Goal: Task Accomplishment & Management: Use online tool/utility

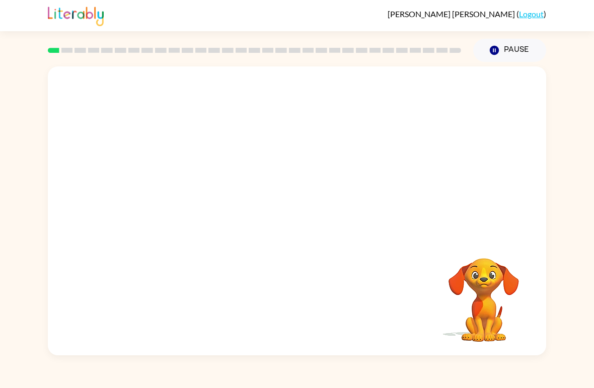
click at [511, 224] on div at bounding box center [297, 151] width 498 height 171
click at [496, 280] on video "Your browser must support playing .mp4 files to use Literably. Please try using…" at bounding box center [483, 293] width 101 height 101
click at [528, 53] on button "Pause Pause" at bounding box center [509, 50] width 73 height 23
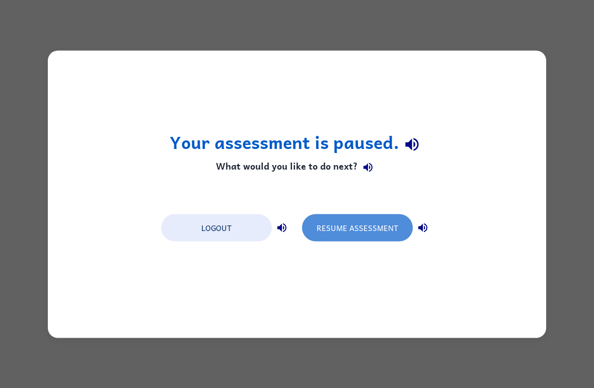
click at [376, 229] on button "Resume Assessment" at bounding box center [357, 227] width 111 height 27
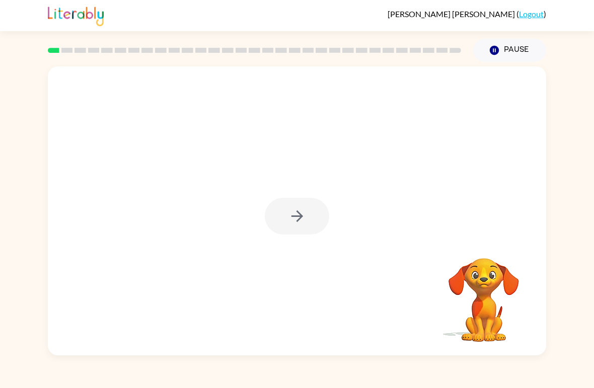
click at [318, 221] on button "button" at bounding box center [297, 216] width 64 height 37
click at [313, 227] on div at bounding box center [297, 216] width 64 height 37
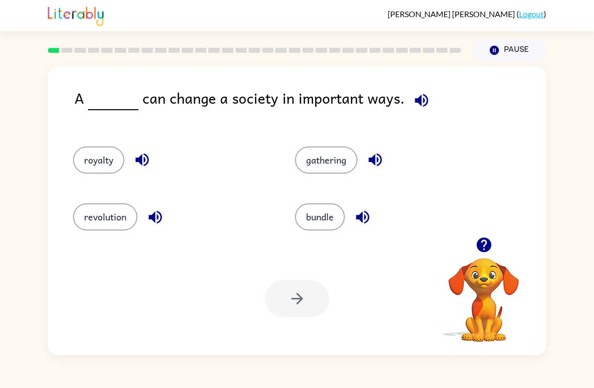
click at [101, 207] on button "revolution" at bounding box center [105, 216] width 64 height 27
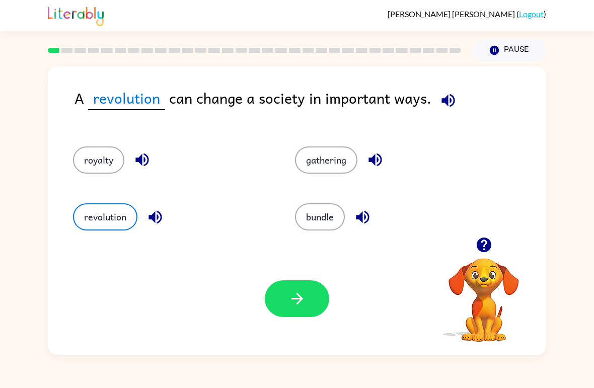
click at [293, 309] on button "button" at bounding box center [297, 298] width 64 height 37
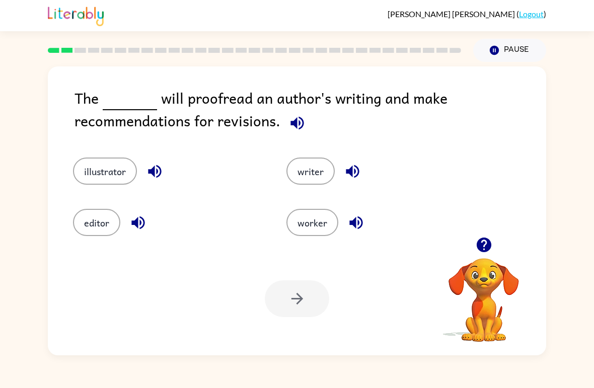
click at [110, 164] on button "illustrator" at bounding box center [105, 171] width 64 height 27
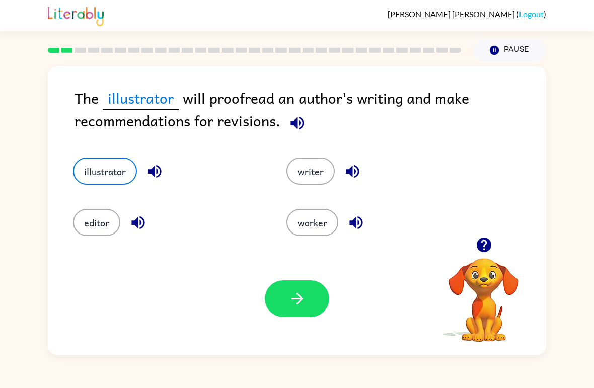
click at [301, 294] on icon "button" at bounding box center [297, 299] width 18 height 18
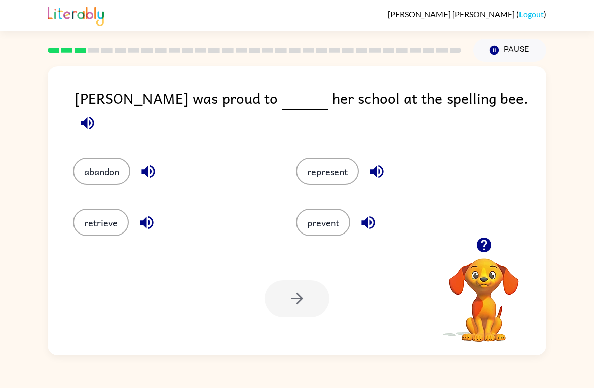
click at [342, 162] on button "represent" at bounding box center [327, 171] width 63 height 27
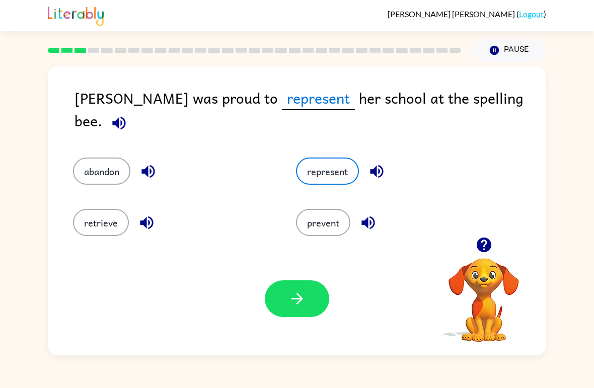
click at [311, 302] on button "button" at bounding box center [297, 298] width 64 height 37
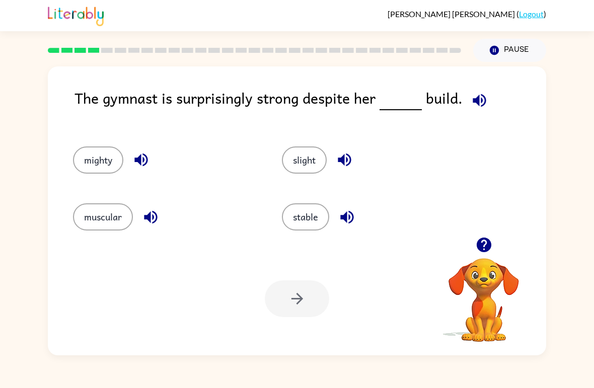
click at [317, 168] on button "slight" at bounding box center [304, 159] width 45 height 27
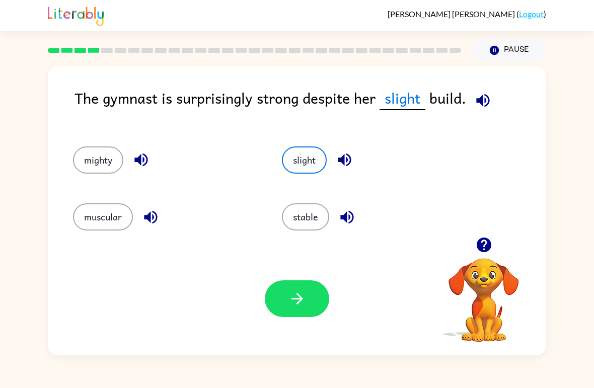
click at [313, 224] on button "stable" at bounding box center [305, 216] width 47 height 27
click at [106, 158] on button "mighty" at bounding box center [98, 159] width 50 height 27
click at [85, 231] on button "muscular" at bounding box center [103, 216] width 60 height 27
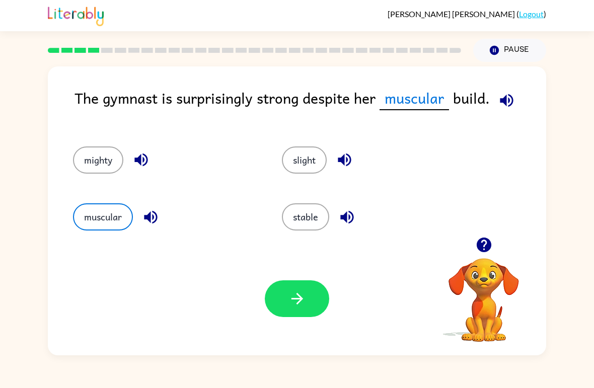
click at [280, 302] on button "button" at bounding box center [297, 298] width 64 height 37
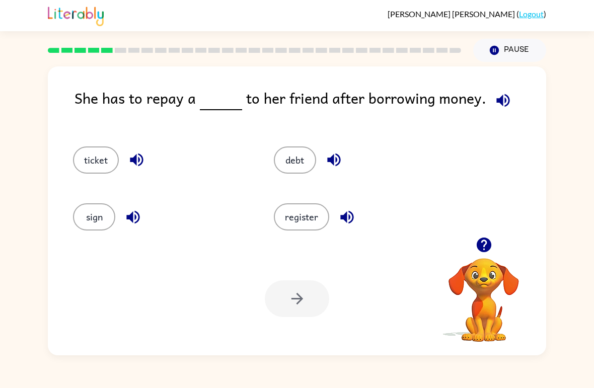
click at [119, 124] on div "She has to repay a to her friend after borrowing money." at bounding box center [311, 107] width 472 height 40
click at [111, 155] on button "ticket" at bounding box center [96, 159] width 46 height 27
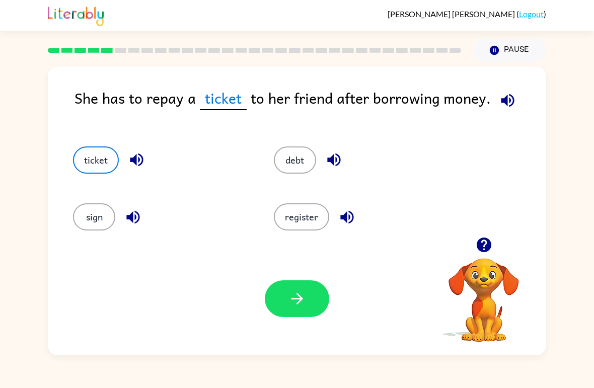
click at [308, 170] on button "debt" at bounding box center [295, 159] width 42 height 27
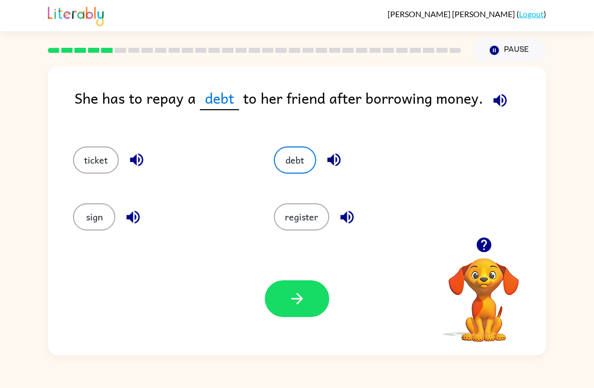
click at [302, 289] on button "button" at bounding box center [297, 298] width 64 height 37
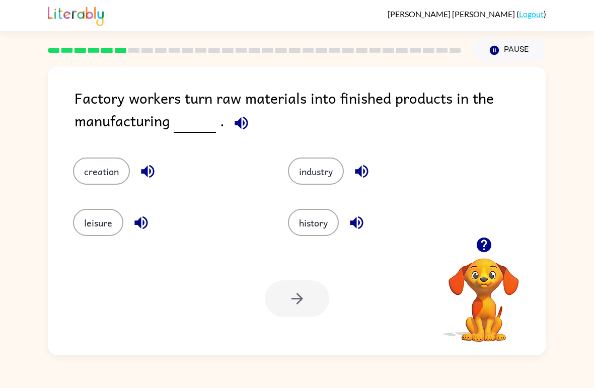
click at [321, 181] on button "industry" at bounding box center [316, 171] width 56 height 27
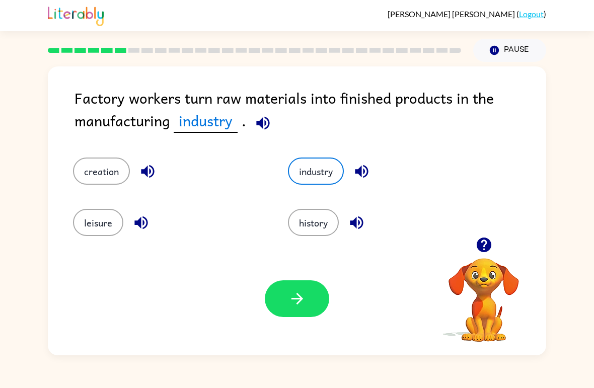
click at [292, 317] on button "button" at bounding box center [297, 298] width 64 height 37
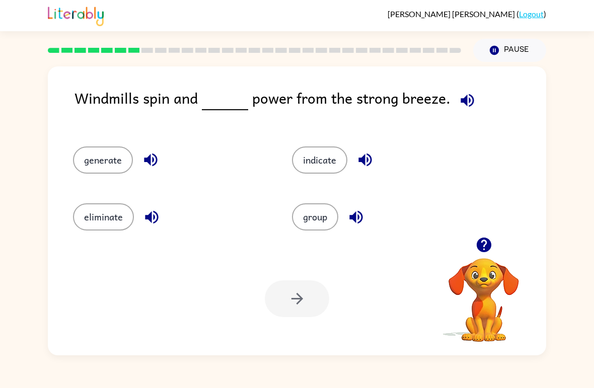
click at [114, 160] on button "generate" at bounding box center [103, 159] width 60 height 27
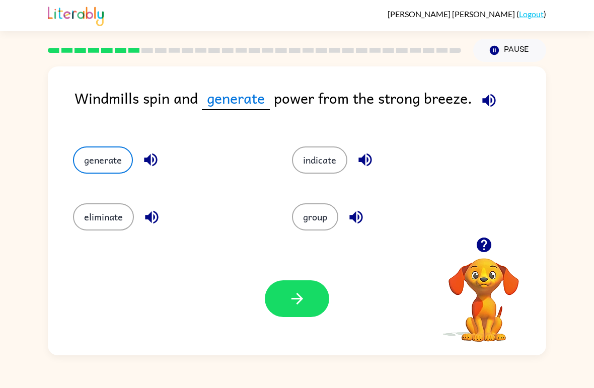
click at [309, 302] on button "button" at bounding box center [297, 298] width 64 height 37
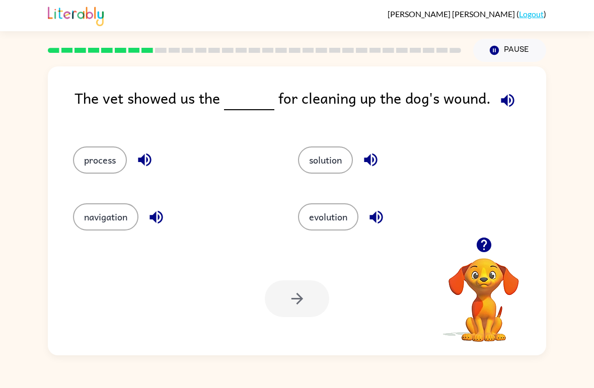
click at [348, 161] on button "solution" at bounding box center [325, 159] width 55 height 27
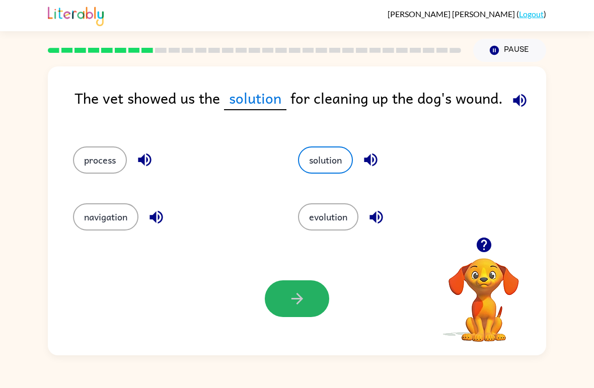
click at [291, 298] on icon "button" at bounding box center [297, 299] width 18 height 18
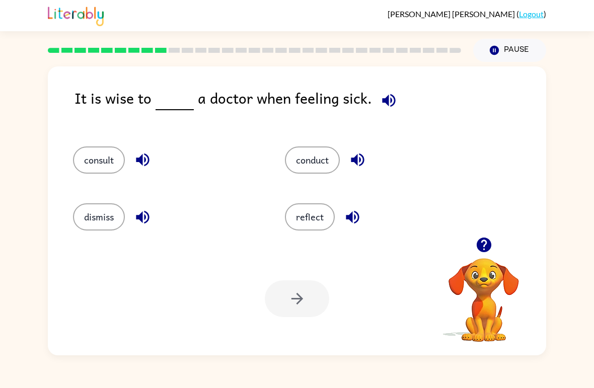
click at [324, 154] on button "conduct" at bounding box center [312, 159] width 55 height 27
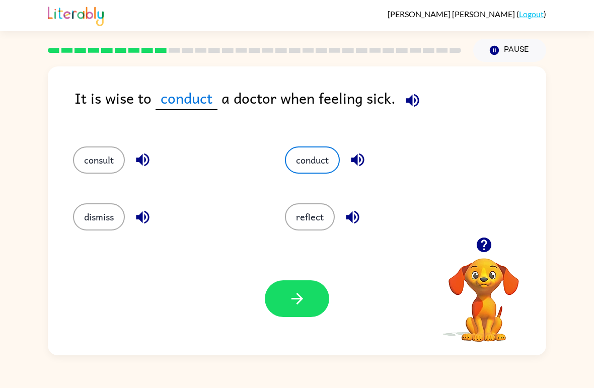
click at [307, 317] on button "button" at bounding box center [297, 298] width 64 height 37
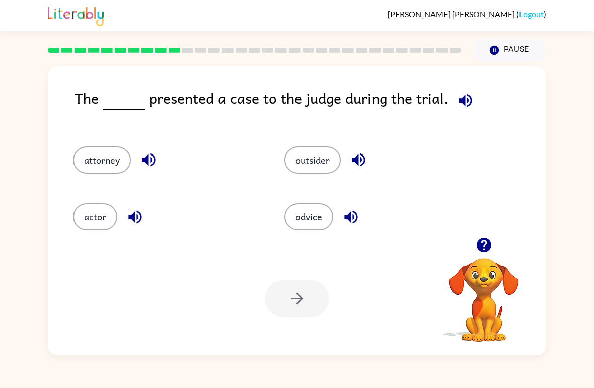
click at [317, 225] on button "advice" at bounding box center [308, 216] width 49 height 27
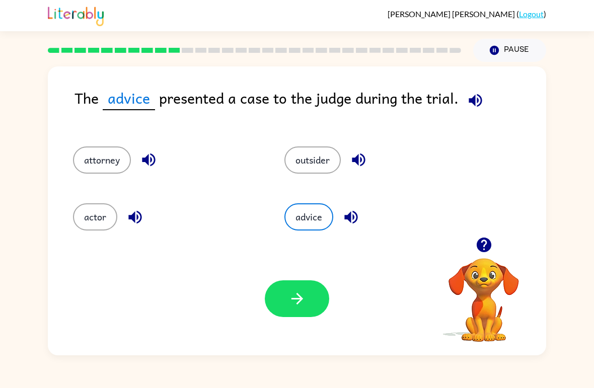
click at [108, 216] on button "actor" at bounding box center [95, 216] width 44 height 27
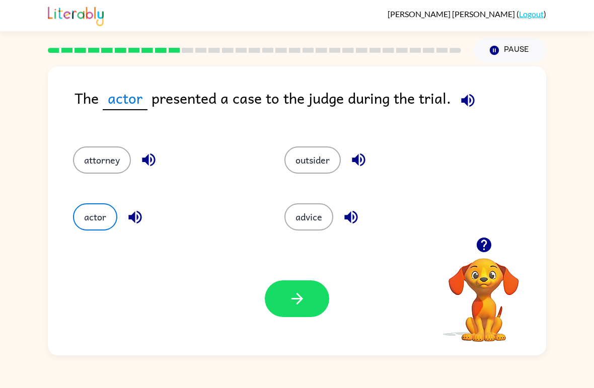
click at [302, 302] on icon "button" at bounding box center [297, 299] width 18 height 18
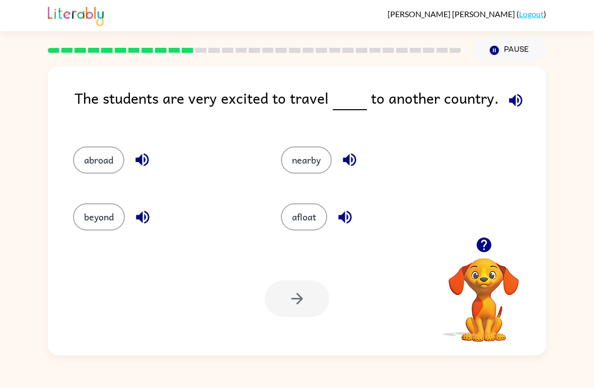
click at [89, 164] on button "abroad" at bounding box center [98, 159] width 51 height 27
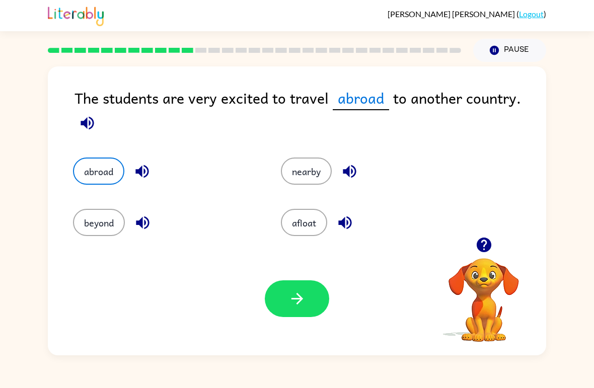
click at [303, 312] on button "button" at bounding box center [297, 298] width 64 height 37
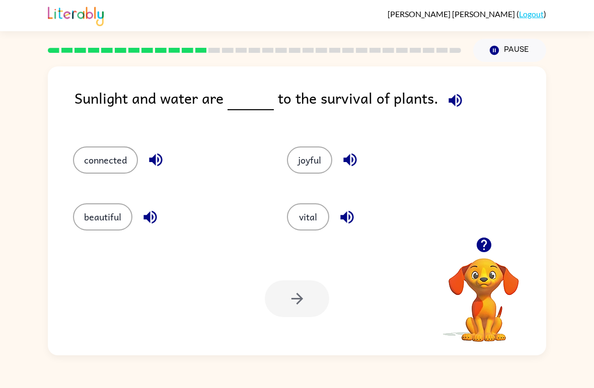
click at [105, 153] on button "connected" at bounding box center [105, 159] width 65 height 27
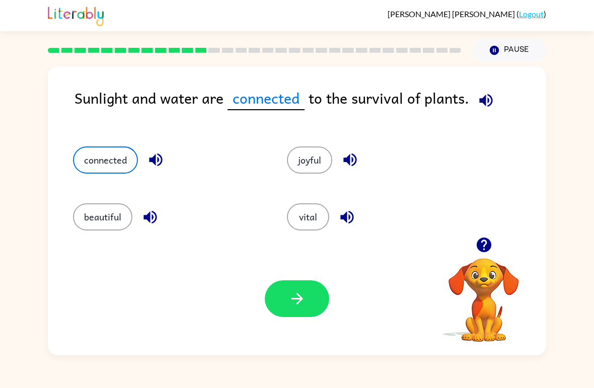
click at [289, 295] on icon "button" at bounding box center [297, 299] width 18 height 18
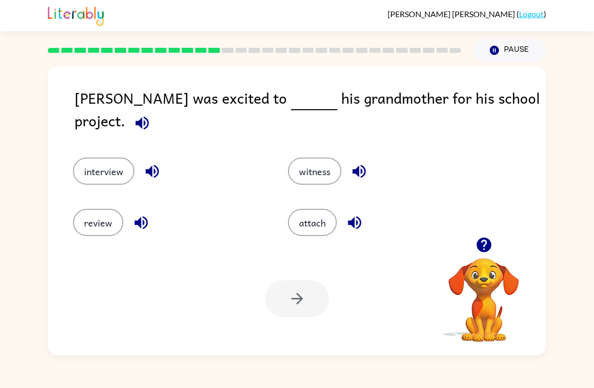
click at [101, 172] on button "interview" at bounding box center [103, 171] width 61 height 27
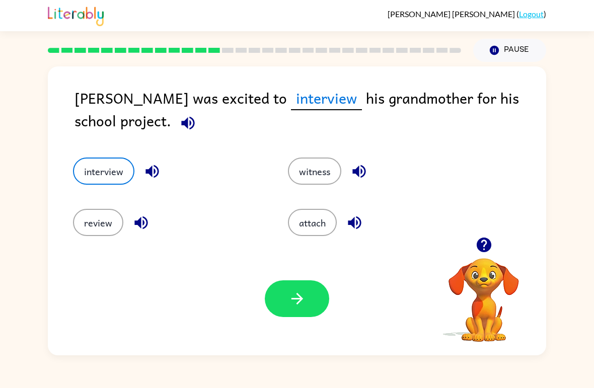
click at [296, 302] on icon "button" at bounding box center [297, 299] width 18 height 18
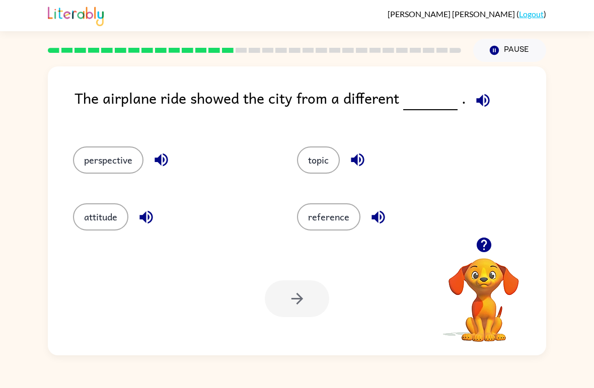
click at [117, 174] on button "perspective" at bounding box center [108, 159] width 70 height 27
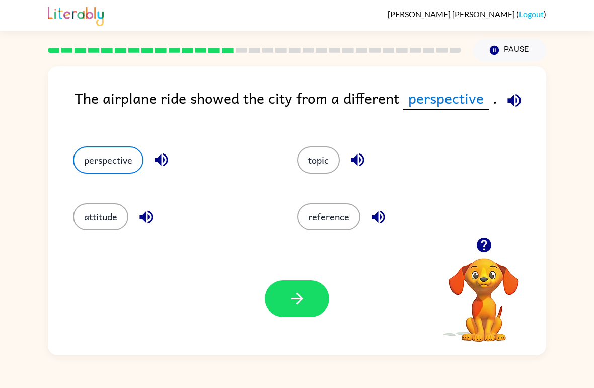
click at [301, 305] on icon "button" at bounding box center [297, 299] width 18 height 18
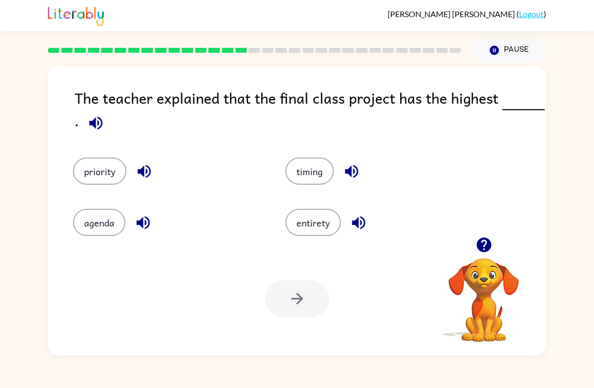
click at [90, 119] on icon "button" at bounding box center [96, 123] width 18 height 18
click at [108, 179] on button "priority" at bounding box center [99, 171] width 53 height 27
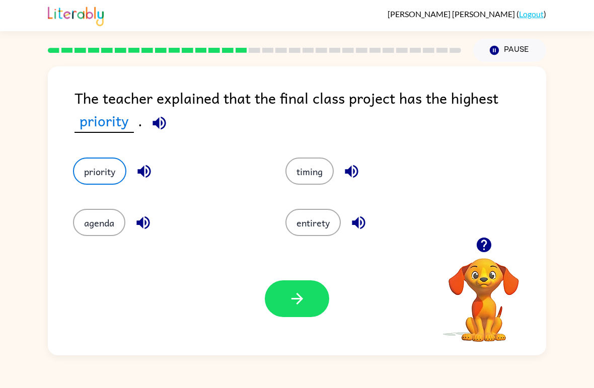
click at [246, 287] on div "Your browser must support playing .mp4 files to use Literably. Please try using…" at bounding box center [297, 298] width 498 height 113
click at [299, 298] on icon "button" at bounding box center [297, 299] width 18 height 18
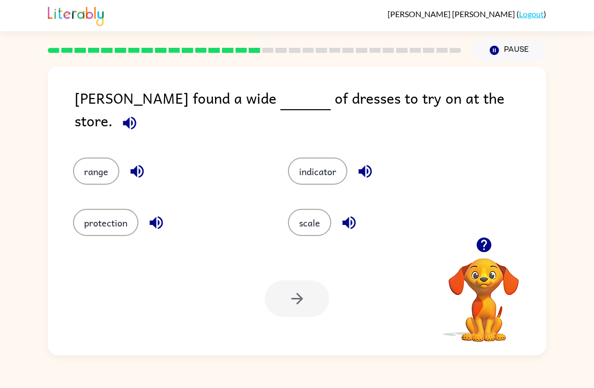
click at [113, 164] on button "range" at bounding box center [96, 171] width 46 height 27
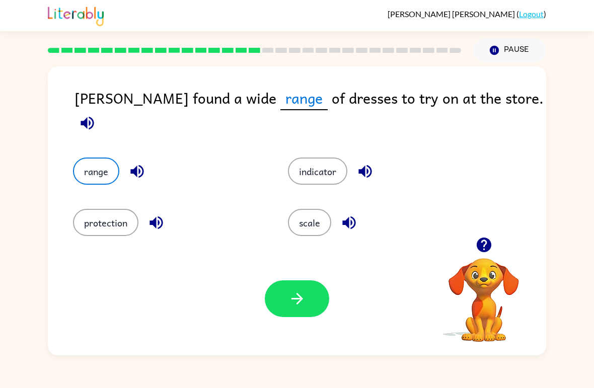
click at [285, 300] on button "button" at bounding box center [297, 298] width 64 height 37
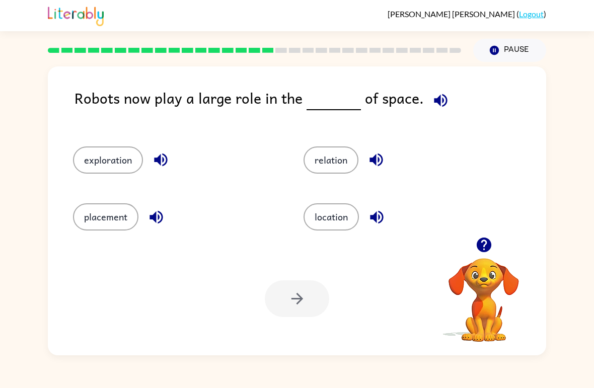
click at [107, 162] on button "exploration" at bounding box center [108, 159] width 70 height 27
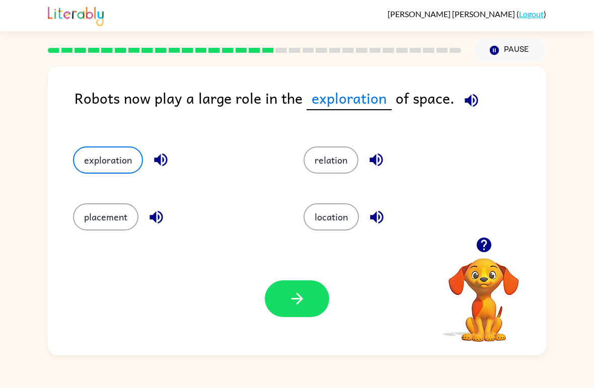
click at [314, 308] on button "button" at bounding box center [297, 298] width 64 height 37
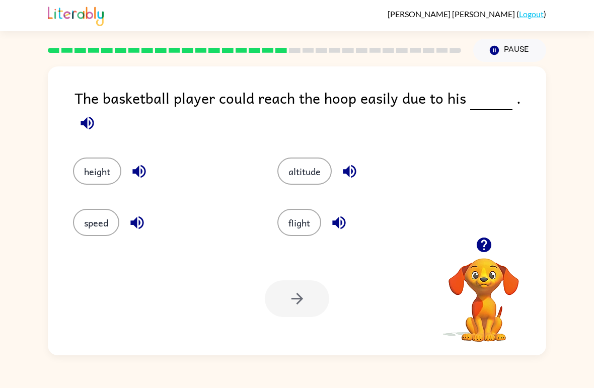
click at [97, 158] on button "height" at bounding box center [97, 171] width 48 height 27
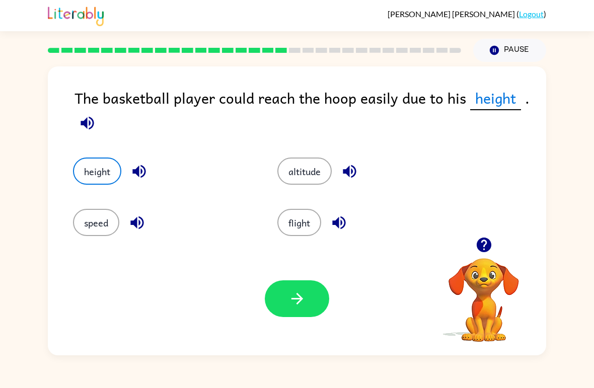
click at [313, 312] on button "button" at bounding box center [297, 298] width 64 height 37
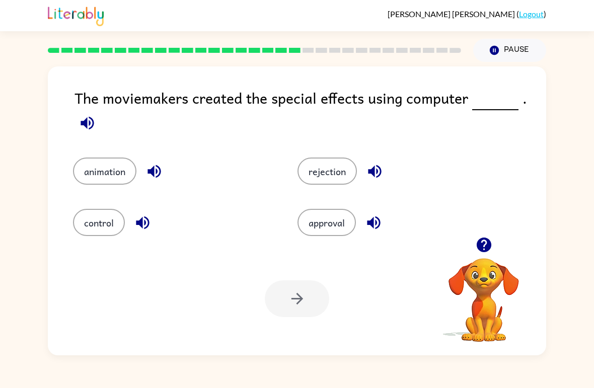
click at [113, 178] on button "animation" at bounding box center [104, 171] width 63 height 27
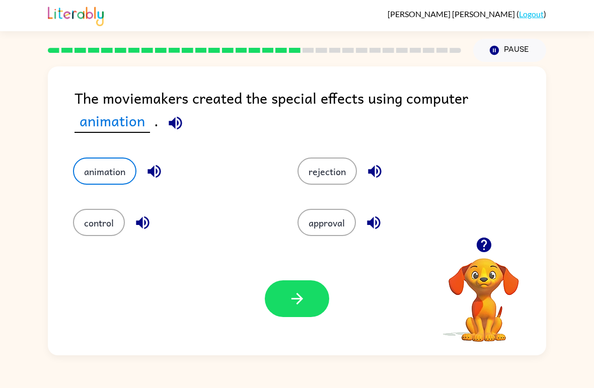
click at [296, 307] on icon "button" at bounding box center [297, 299] width 18 height 18
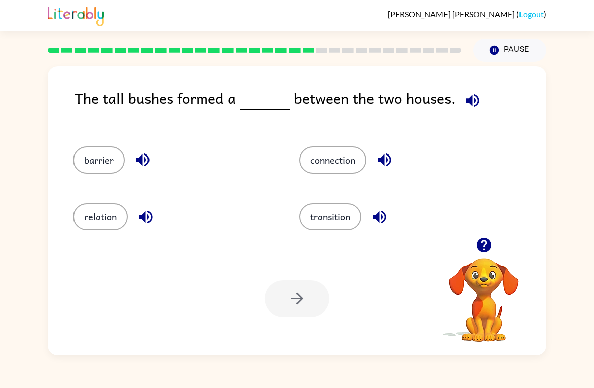
click at [102, 159] on button "barrier" at bounding box center [99, 159] width 52 height 27
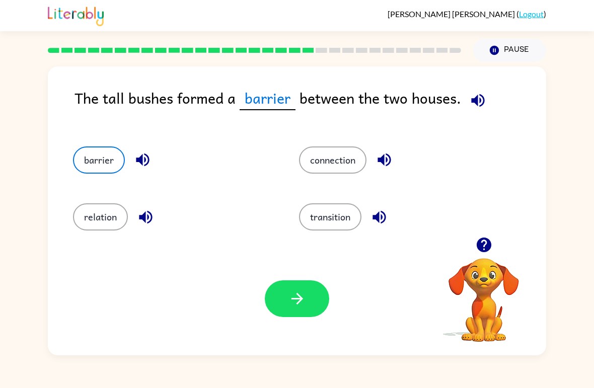
click at [279, 292] on button "button" at bounding box center [297, 298] width 64 height 37
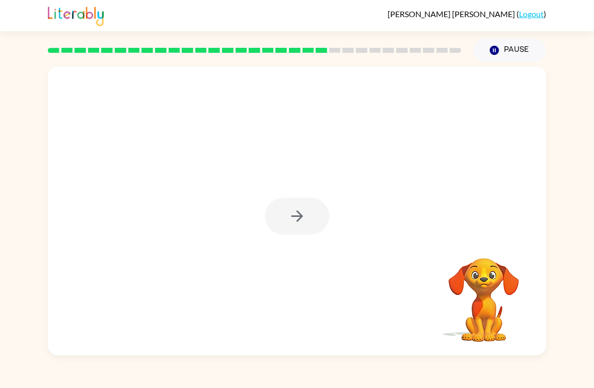
click at [278, 222] on div at bounding box center [297, 216] width 64 height 37
click at [277, 220] on div at bounding box center [297, 216] width 64 height 37
click at [284, 217] on div at bounding box center [297, 216] width 64 height 37
click at [284, 232] on div at bounding box center [297, 216] width 64 height 37
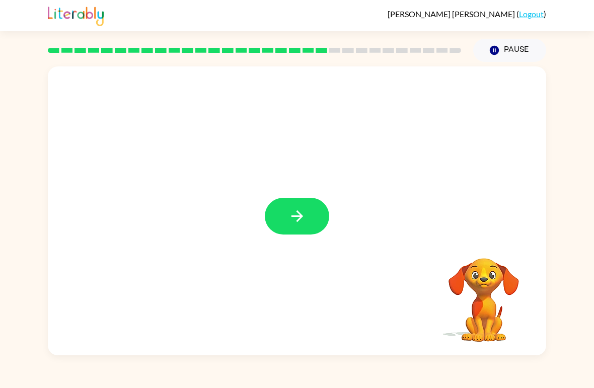
click at [283, 240] on div at bounding box center [297, 210] width 498 height 289
click at [279, 224] on button "button" at bounding box center [297, 216] width 64 height 37
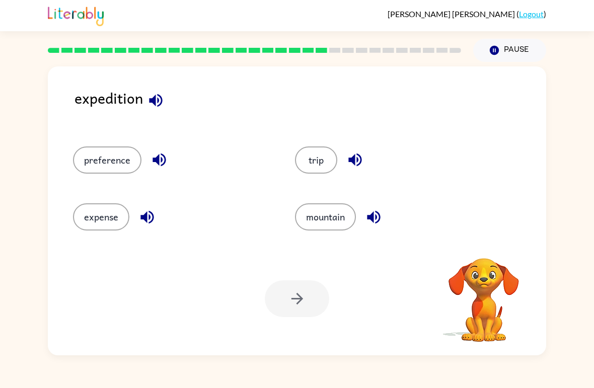
click at [84, 213] on button "expense" at bounding box center [101, 216] width 56 height 27
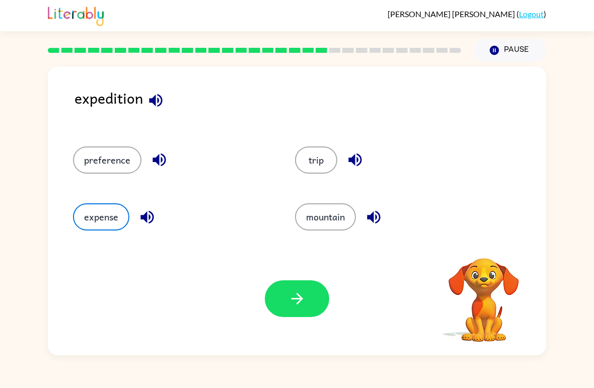
click at [312, 301] on button "button" at bounding box center [297, 298] width 64 height 37
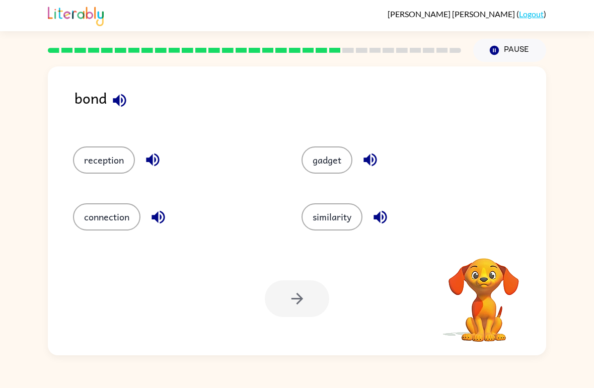
click at [94, 224] on button "connection" at bounding box center [106, 216] width 67 height 27
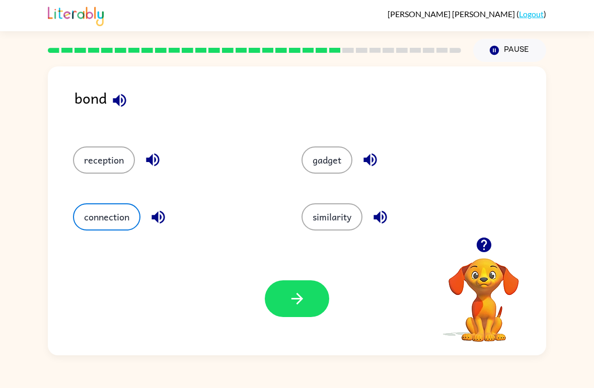
click at [297, 294] on icon "button" at bounding box center [297, 299] width 12 height 12
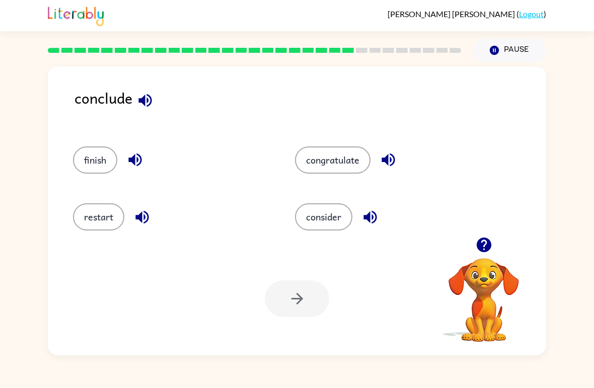
click at [348, 163] on button "congratulate" at bounding box center [333, 159] width 76 height 27
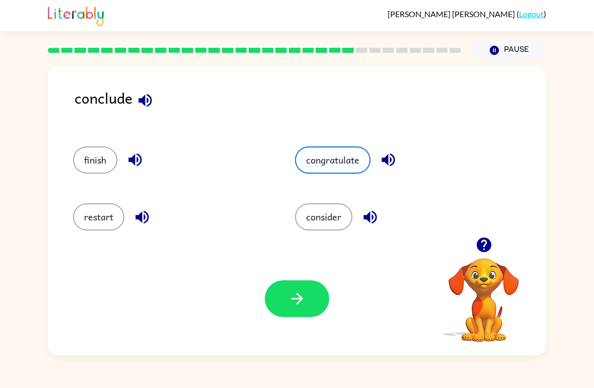
click at [296, 303] on icon "button" at bounding box center [297, 299] width 18 height 18
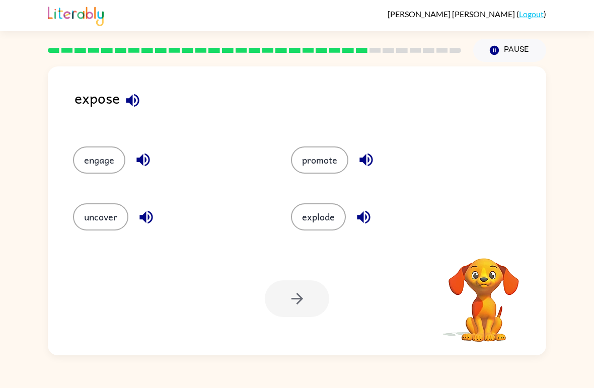
click at [310, 301] on div at bounding box center [297, 298] width 64 height 37
click at [87, 174] on button "engage" at bounding box center [99, 159] width 52 height 27
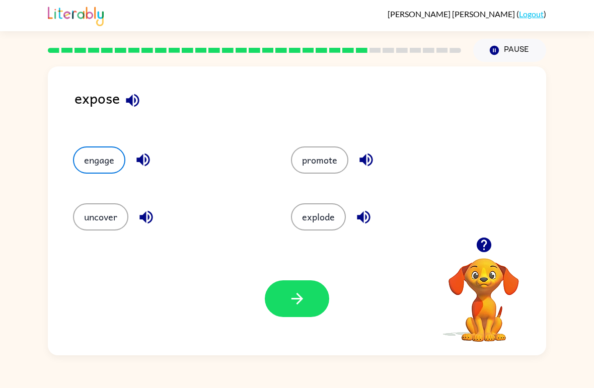
click at [285, 310] on button "button" at bounding box center [297, 298] width 64 height 37
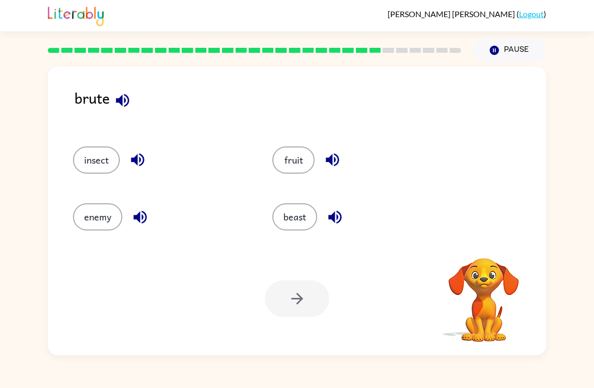
click at [82, 166] on button "insect" at bounding box center [96, 159] width 47 height 27
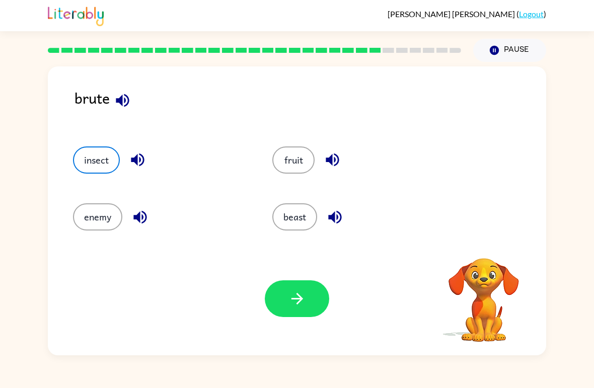
click at [87, 221] on button "enemy" at bounding box center [97, 216] width 49 height 27
click at [63, 210] on div "enemy" at bounding box center [153, 212] width 199 height 57
click at [75, 213] on button "enemy" at bounding box center [97, 216] width 49 height 27
click at [301, 219] on button "beast" at bounding box center [294, 216] width 45 height 27
click at [305, 311] on button "button" at bounding box center [297, 298] width 64 height 37
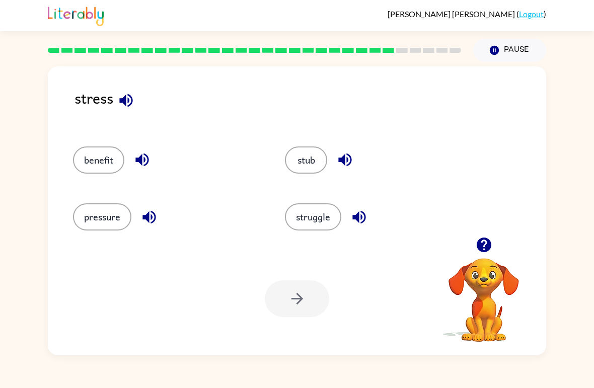
click at [311, 218] on button "struggle" at bounding box center [313, 216] width 56 height 27
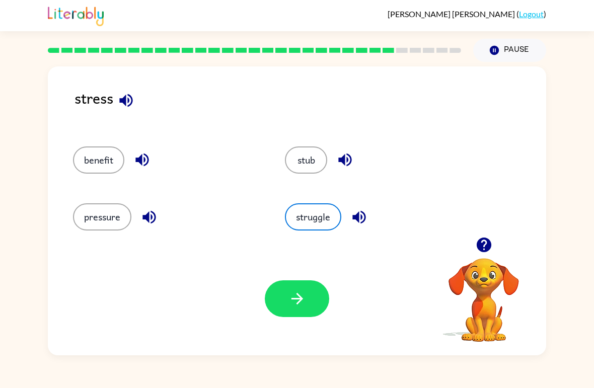
click at [291, 316] on button "button" at bounding box center [297, 298] width 64 height 37
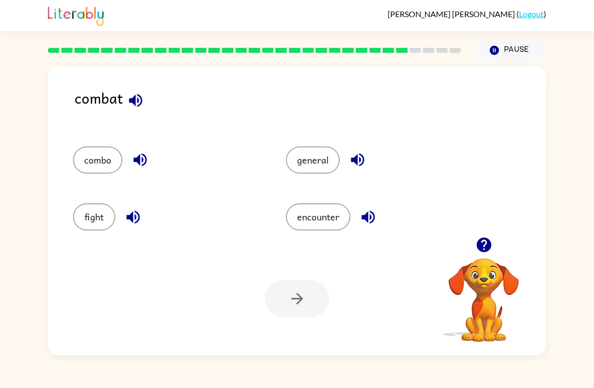
click at [95, 216] on button "fight" at bounding box center [94, 216] width 42 height 27
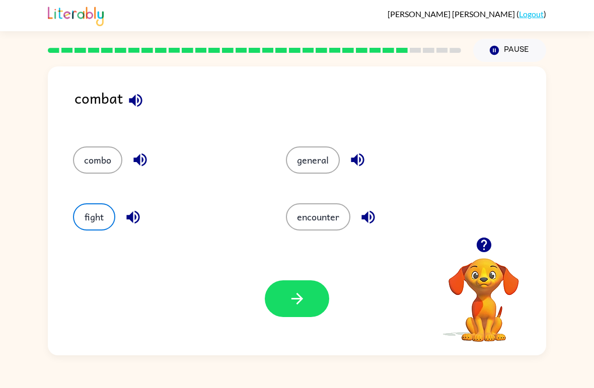
click at [299, 306] on icon "button" at bounding box center [297, 299] width 18 height 18
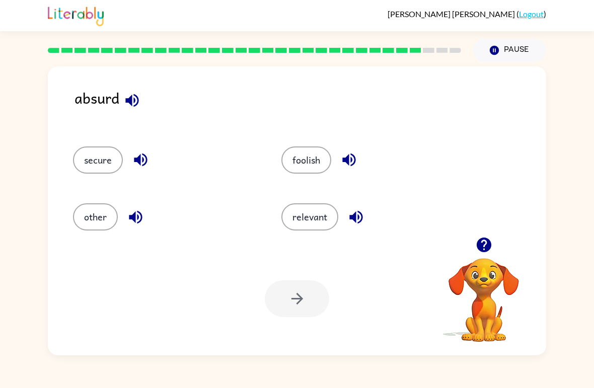
click at [317, 231] on button "relevant" at bounding box center [309, 216] width 57 height 27
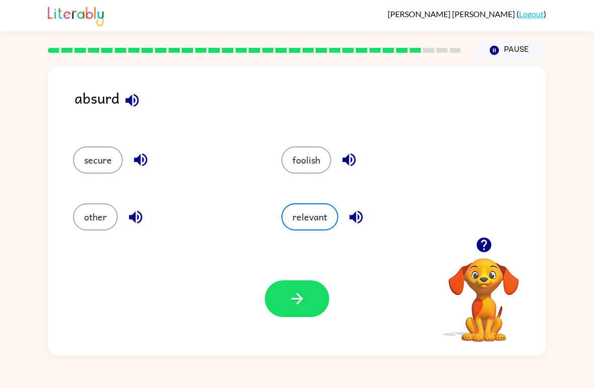
click at [294, 294] on icon "button" at bounding box center [297, 299] width 18 height 18
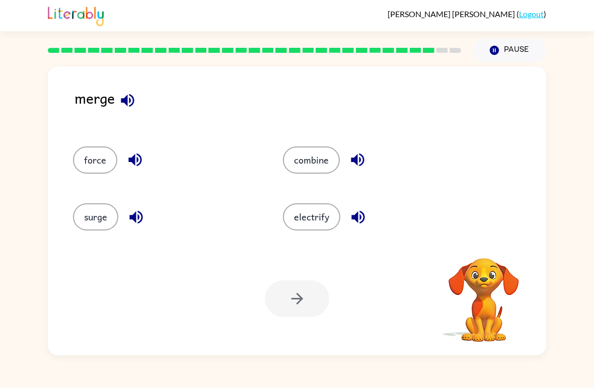
click at [89, 173] on button "force" at bounding box center [95, 159] width 44 height 27
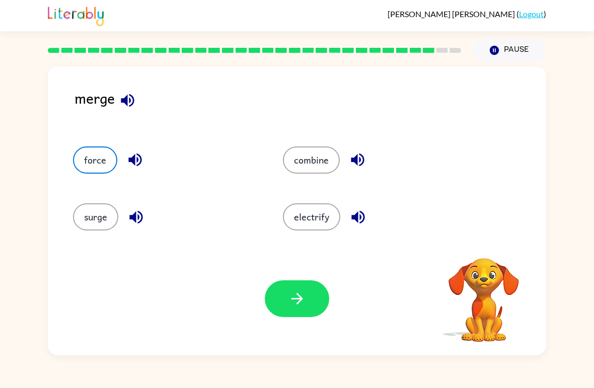
click at [312, 300] on button "button" at bounding box center [297, 298] width 64 height 37
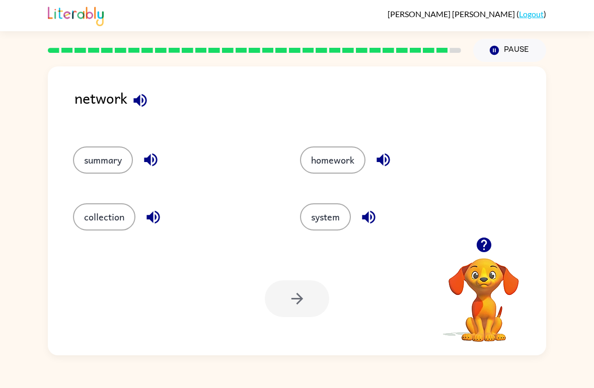
click at [333, 226] on button "system" at bounding box center [325, 216] width 51 height 27
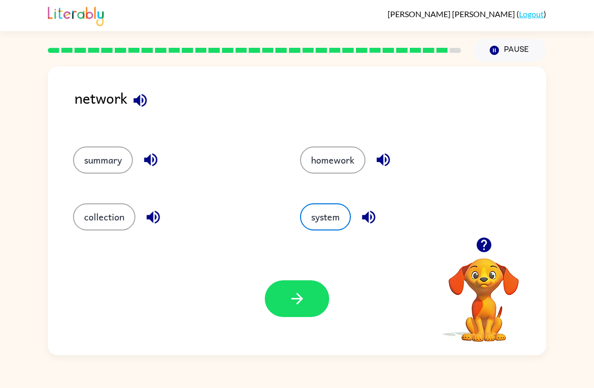
click at [300, 301] on icon "button" at bounding box center [297, 299] width 18 height 18
